Goal: Feedback & Contribution: Leave review/rating

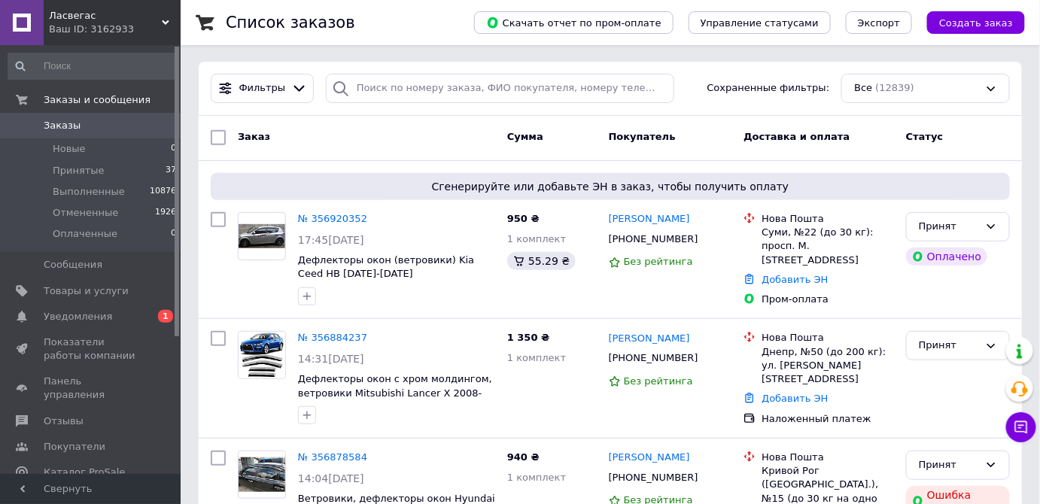
scroll to position [136, 0]
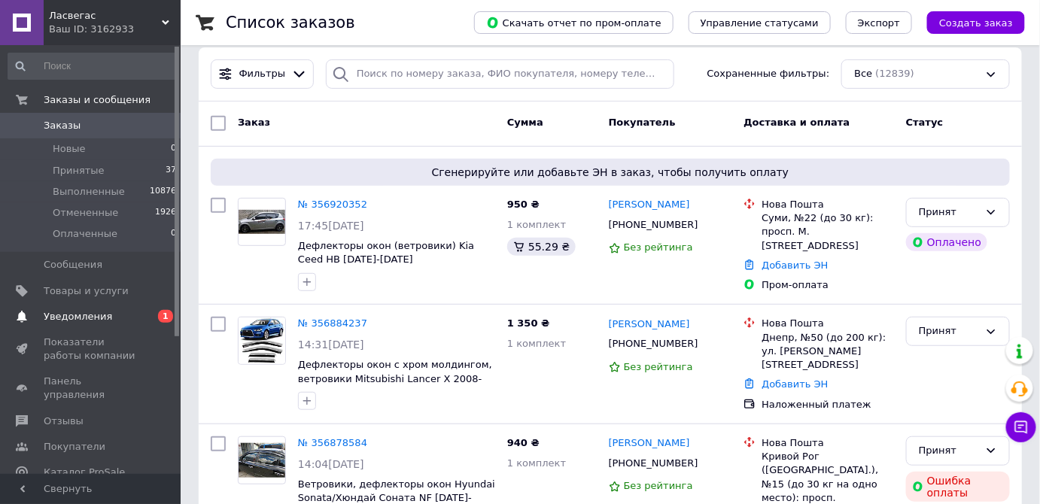
click at [70, 314] on span "Уведомления" at bounding box center [78, 317] width 68 height 14
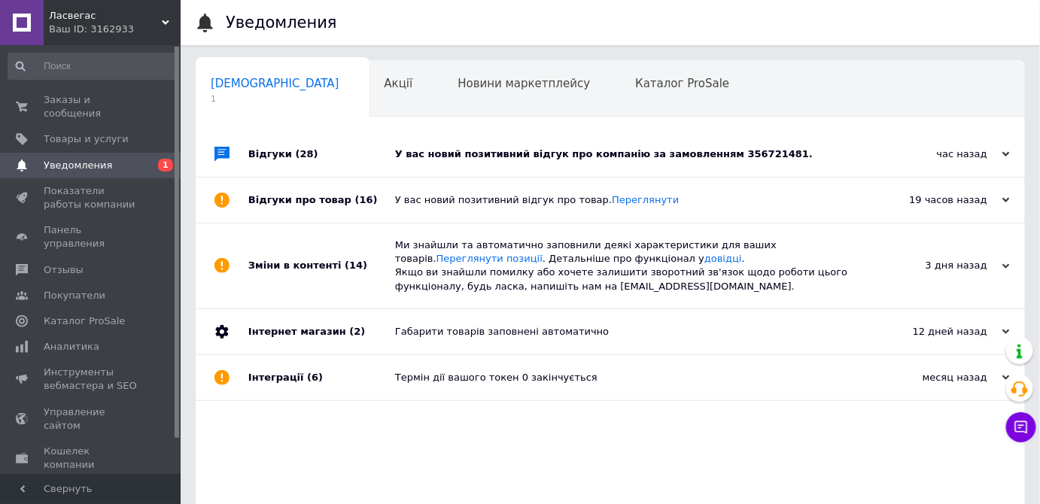
click at [457, 150] on div "У вас новий позитивний відгук про компанію за замовленням 356721481." at bounding box center [627, 154] width 464 height 14
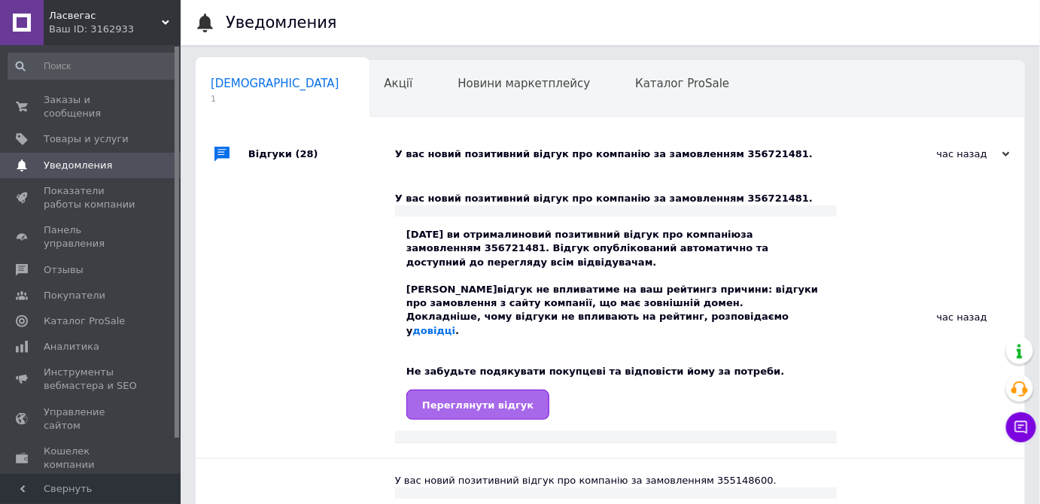
click at [487, 399] on span "Переглянути відгук" at bounding box center [477, 404] width 111 height 11
click at [110, 102] on span "Заказы и сообщения" at bounding box center [92, 106] width 96 height 27
